Goal: Information Seeking & Learning: Understand process/instructions

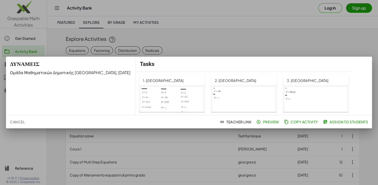
click at [257, 95] on div at bounding box center [244, 104] width 64 height 36
click at [306, 94] on div at bounding box center [316, 104] width 64 height 36
click at [170, 93] on div at bounding box center [172, 104] width 64 height 36
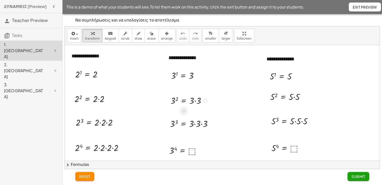
click at [162, 97] on div at bounding box center [222, 134] width 315 height 178
click at [94, 77] on div at bounding box center [91, 74] width 36 height 12
click at [101, 75] on div at bounding box center [102, 75] width 4 height 4
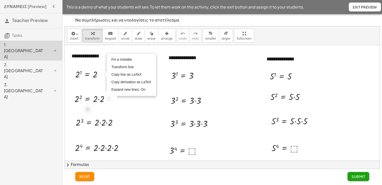
click at [104, 94] on div at bounding box center [94, 98] width 44 height 13
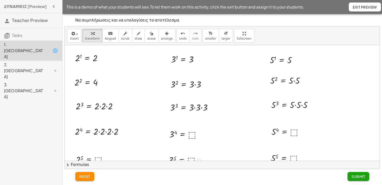
scroll to position [25, 0]
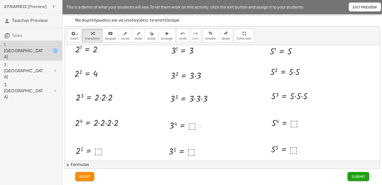
click at [192, 123] on div at bounding box center [187, 125] width 40 height 12
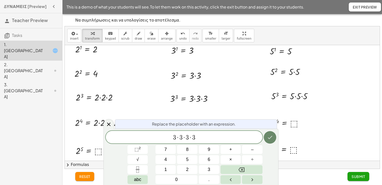
click at [270, 141] on button "Done" at bounding box center [270, 137] width 13 height 13
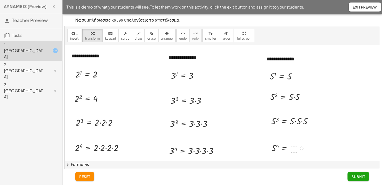
scroll to position [62, 0]
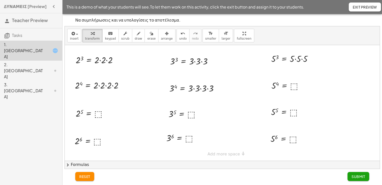
click at [217, 153] on div "**********" at bounding box center [222, 72] width 315 height 178
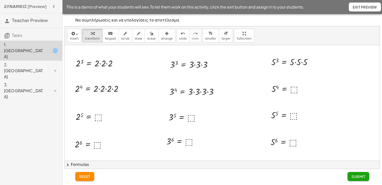
scroll to position [0, 0]
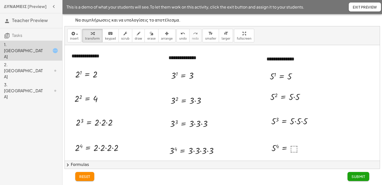
click at [357, 177] on span "Submit" at bounding box center [359, 176] width 14 height 5
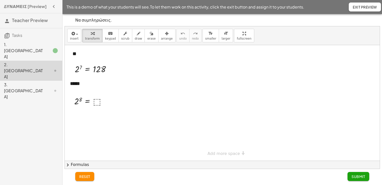
click at [368, 11] on button "Exit Preview" at bounding box center [365, 7] width 32 height 9
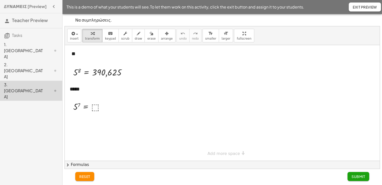
click at [366, 12] on div "This is a demo of what your students will see. To let them work on this activit…" at bounding box center [223, 7] width 320 height 14
click at [369, 7] on span "Exit Preview" at bounding box center [365, 7] width 24 height 5
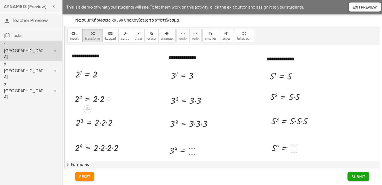
click at [98, 100] on div at bounding box center [94, 98] width 44 height 13
click at [99, 122] on div at bounding box center [98, 122] width 51 height 13
click at [100, 122] on div at bounding box center [98, 122] width 51 height 13
click at [100, 122] on div at bounding box center [95, 122] width 44 height 13
click at [99, 147] on div at bounding box center [101, 147] width 57 height 13
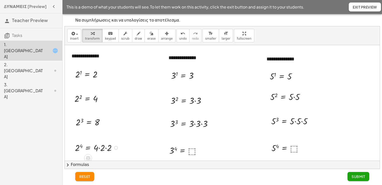
click at [98, 147] on div at bounding box center [98, 147] width 51 height 13
click at [100, 147] on div at bounding box center [98, 147] width 51 height 13
click at [100, 147] on div at bounding box center [95, 147] width 44 height 13
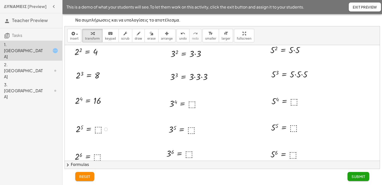
scroll to position [50, 0]
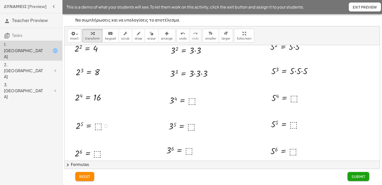
click at [98, 121] on div at bounding box center [93, 125] width 40 height 12
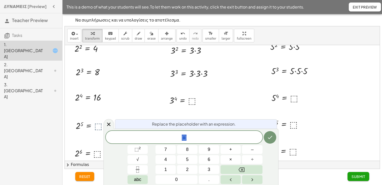
click at [98, 126] on div at bounding box center [93, 125] width 40 height 12
click at [274, 141] on button "Done" at bounding box center [270, 137] width 13 height 13
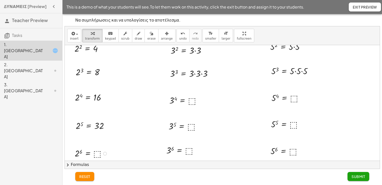
click at [95, 153] on div at bounding box center [92, 153] width 40 height 12
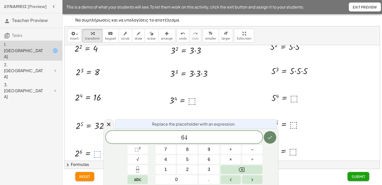
click at [273, 140] on button "Done" at bounding box center [270, 137] width 13 height 13
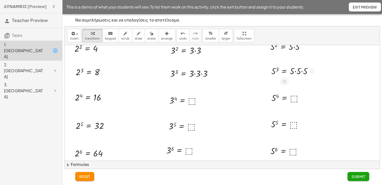
click at [296, 72] on div at bounding box center [294, 70] width 50 height 13
click at [296, 72] on div at bounding box center [293, 70] width 48 height 13
click at [296, 72] on div at bounding box center [294, 70] width 50 height 13
click at [302, 84] on div at bounding box center [294, 83] width 50 height 13
click at [301, 69] on div at bounding box center [294, 70] width 50 height 13
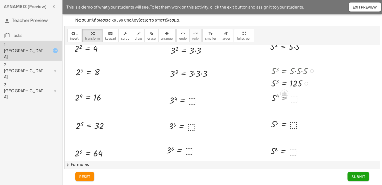
click at [302, 72] on div at bounding box center [294, 70] width 50 height 13
click at [295, 71] on div at bounding box center [294, 70] width 50 height 13
click at [284, 92] on icon at bounding box center [284, 94] width 5 height 4
click at [284, 92] on span "×" at bounding box center [284, 93] width 3 height 7
click at [278, 81] on div at bounding box center [291, 83] width 59 height 13
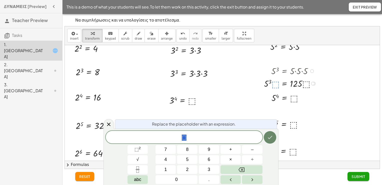
click at [271, 137] on icon "Done" at bounding box center [270, 137] width 6 height 6
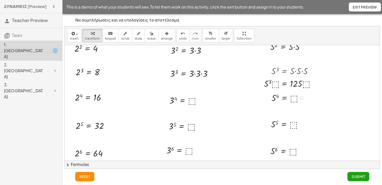
click at [291, 97] on div at bounding box center [289, 98] width 40 height 12
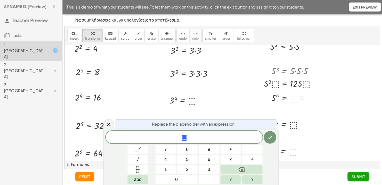
click at [292, 97] on div at bounding box center [289, 98] width 40 height 12
click at [282, 100] on div at bounding box center [289, 98] width 40 height 12
